Goal: Task Accomplishment & Management: Complete application form

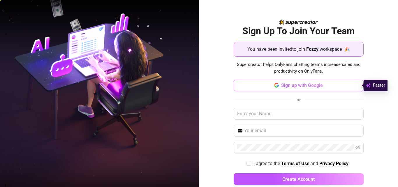
click at [322, 85] on button "Sign up with Google" at bounding box center [298, 85] width 130 height 12
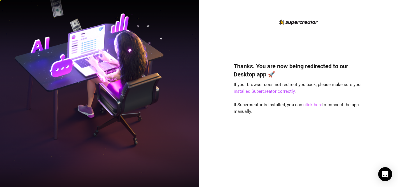
click at [306, 104] on link "click here" at bounding box center [312, 104] width 19 height 5
click at [310, 105] on link "click here" at bounding box center [312, 104] width 19 height 5
click at [306, 104] on link "click here" at bounding box center [312, 104] width 19 height 5
click at [307, 103] on link "click here" at bounding box center [312, 104] width 19 height 5
